Goal: Information Seeking & Learning: Learn about a topic

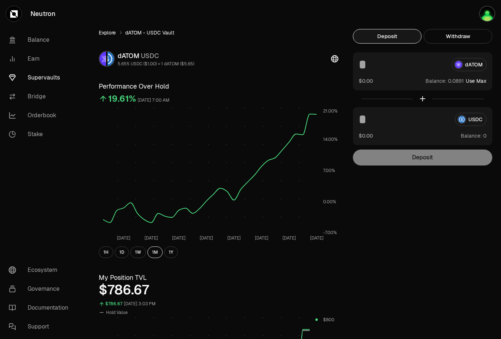
click at [116, 34] on ol "Explore dATOM - USDC Vault" at bounding box center [219, 32] width 240 height 7
click at [113, 33] on link "Explore" at bounding box center [107, 32] width 17 height 7
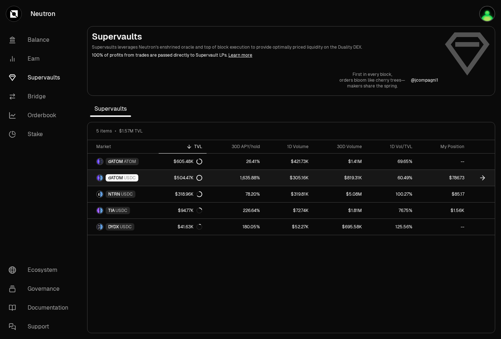
click at [118, 178] on span "dATOM" at bounding box center [115, 178] width 15 height 6
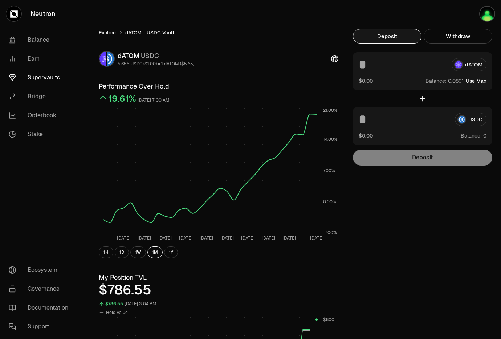
click at [110, 29] on link "Explore" at bounding box center [107, 32] width 17 height 7
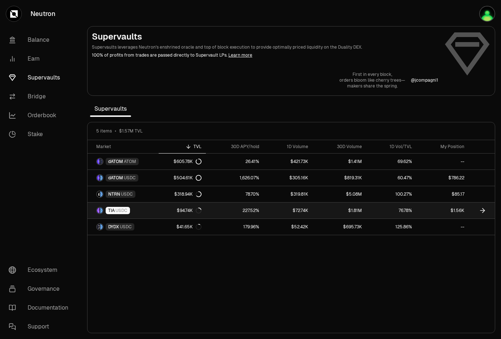
click at [156, 212] on link "TIA USDC" at bounding box center [122, 211] width 71 height 16
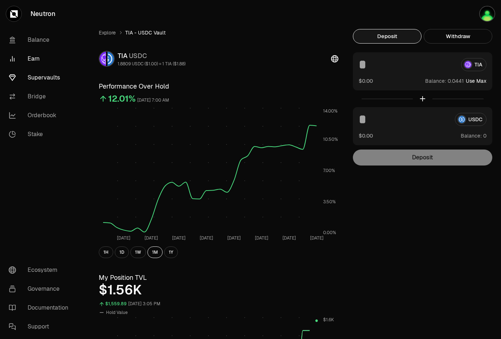
click at [53, 59] on link "Earn" at bounding box center [40, 58] width 75 height 19
